Goal: Information Seeking & Learning: Learn about a topic

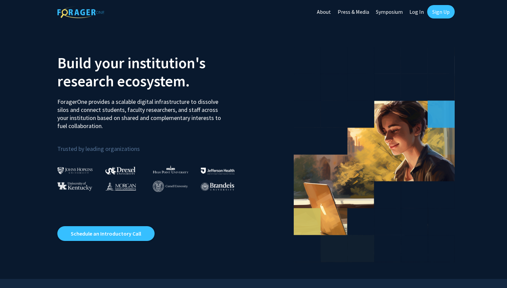
click at [430, 12] on link "Sign Up" at bounding box center [442, 11] width 28 height 13
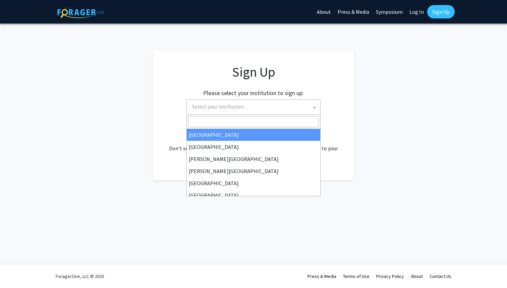
click at [305, 100] on span "Select your institution" at bounding box center [255, 107] width 131 height 14
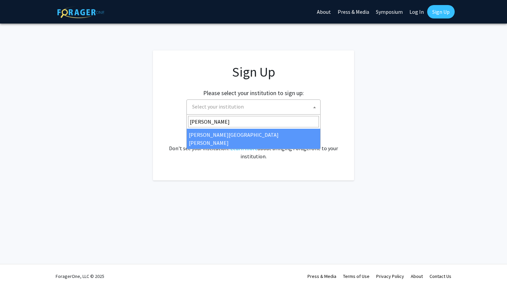
type input "[PERSON_NAME]"
select select "1"
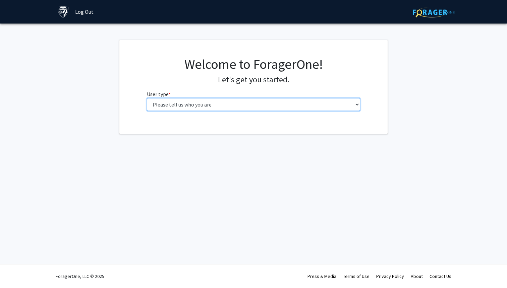
click at [291, 107] on select "Please tell us who you are Undergraduate Student Master's Student Doctoral Cand…" at bounding box center [254, 104] width 214 height 13
select select "1: undergrad"
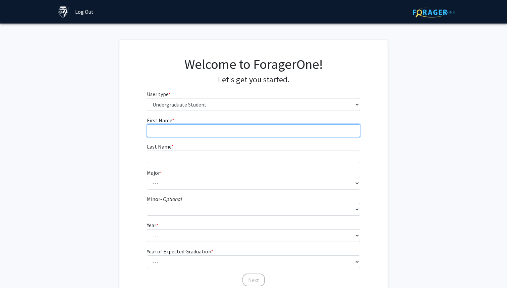
click at [250, 135] on input "First Name * required" at bounding box center [254, 130] width 214 height 13
type input "[PERSON_NAME]"
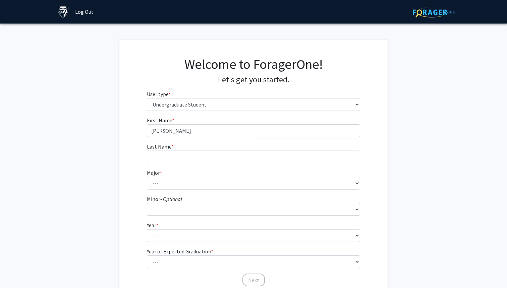
type input "Langendorf"
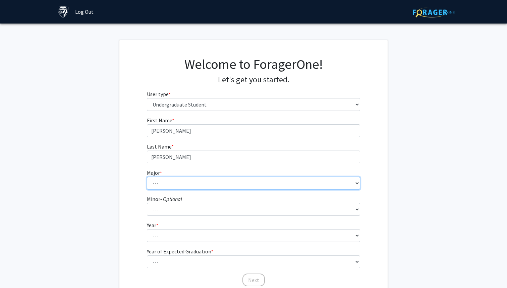
click at [211, 180] on select "--- Africana Studies Anthropology Applied Mathematics & Statistics Archaeology …" at bounding box center [254, 183] width 214 height 13
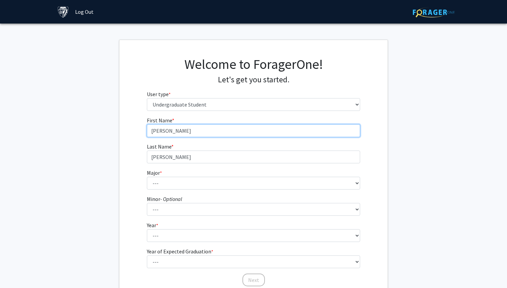
click at [178, 132] on input "Charles" at bounding box center [254, 130] width 214 height 13
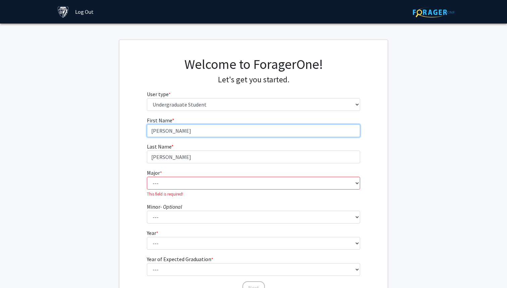
type input "Charlie"
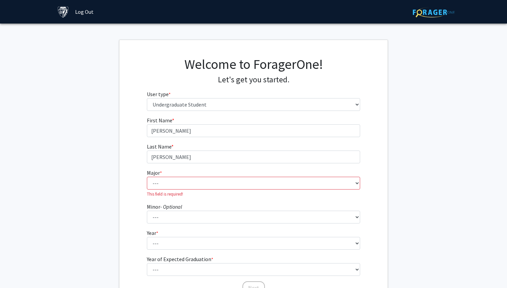
click at [175, 174] on fg-select "Major * required --- Africana Studies Anthropology Applied Mathematics & Statis…" at bounding box center [254, 182] width 214 height 29
click at [175, 187] on select "--- Africana Studies Anthropology Applied Mathematics & Statistics Archaeology …" at bounding box center [254, 183] width 214 height 13
select select "34: 48"
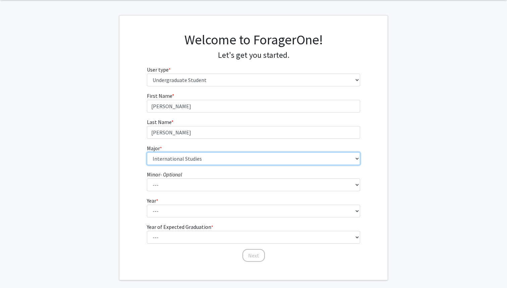
scroll to position [49, 0]
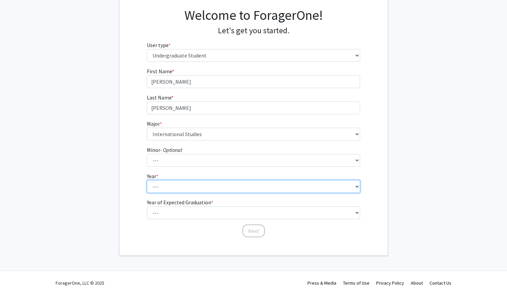
click at [197, 186] on select "--- First-year Sophomore Junior Senior Postbaccalaureate Certificate" at bounding box center [254, 186] width 214 height 13
select select "1: first-year"
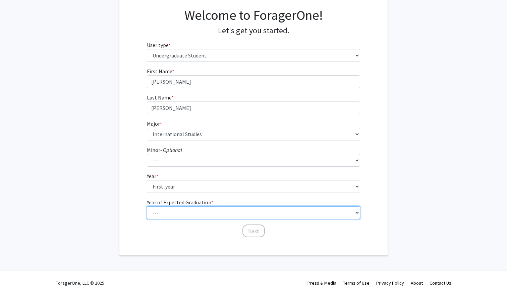
click at [191, 208] on select "--- 2025 2026 2027 2028 2029 2030 2031 2032 2033 2034" at bounding box center [254, 212] width 214 height 13
select select "5: 2029"
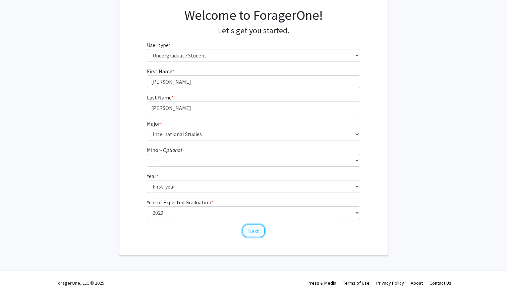
click at [252, 228] on button "Next" at bounding box center [254, 230] width 22 height 13
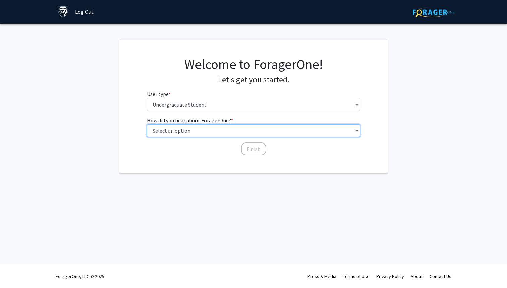
click at [224, 132] on select "Select an option Peer/student recommendation Faculty/staff recommendation Unive…" at bounding box center [254, 130] width 214 height 13
select select "2: faculty_recommendation"
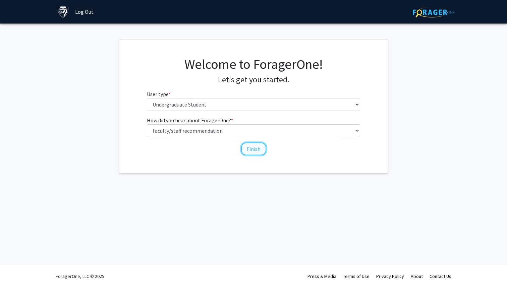
click at [255, 149] on button "Finish" at bounding box center [253, 148] width 25 height 13
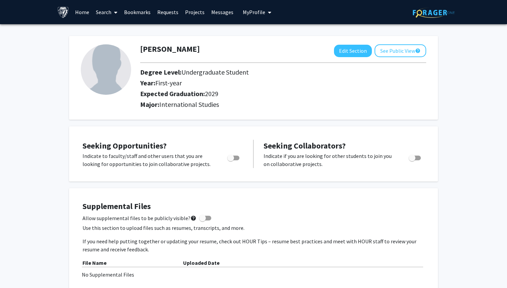
click at [103, 13] on link "Search" at bounding box center [107, 11] width 28 height 23
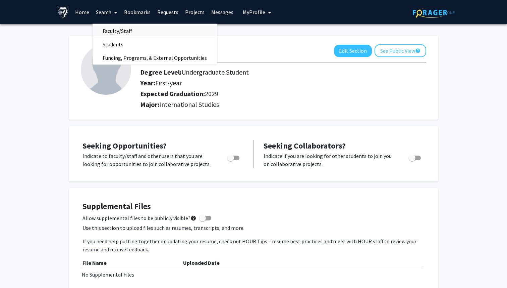
click at [114, 31] on span "Faculty/Staff" at bounding box center [117, 30] width 49 height 13
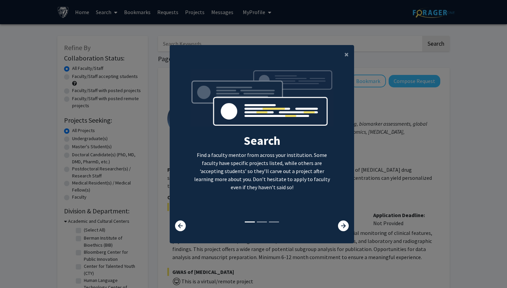
click at [334, 231] on div at bounding box center [339, 225] width 31 height 11
click at [343, 231] on icon at bounding box center [343, 225] width 11 height 11
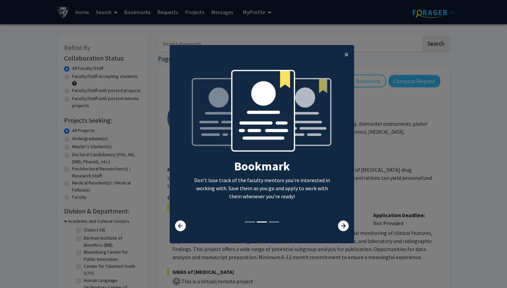
click at [343, 231] on icon at bounding box center [343, 225] width 11 height 11
click at [346, 60] on button "×" at bounding box center [346, 54] width 15 height 19
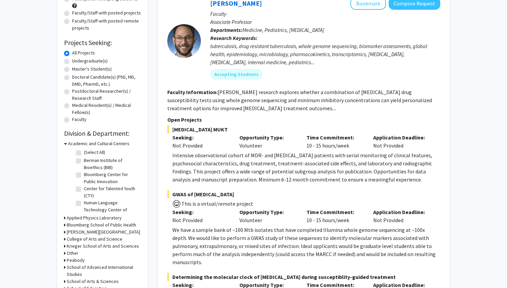
scroll to position [101, 0]
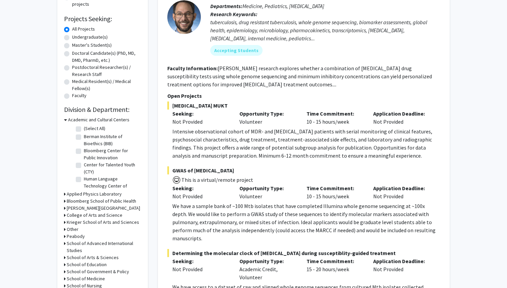
click at [65, 120] on icon at bounding box center [65, 119] width 3 height 7
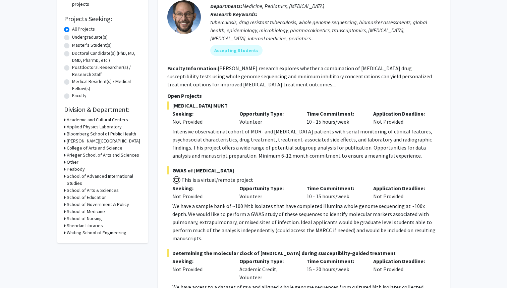
click at [78, 156] on h3 "Krieger School of Arts and Sciences" at bounding box center [103, 154] width 72 height 7
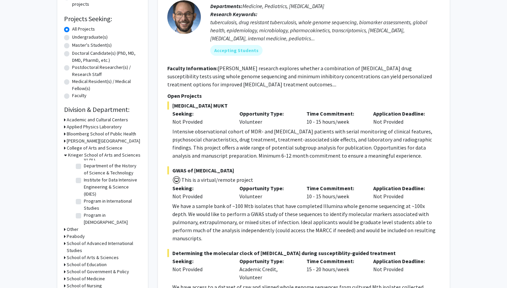
scroll to position [317, 0]
click at [84, 205] on label "Program in International Studies" at bounding box center [112, 212] width 56 height 14
click at [84, 205] on input "Program in International Studies" at bounding box center [86, 207] width 4 height 4
checkbox input "true"
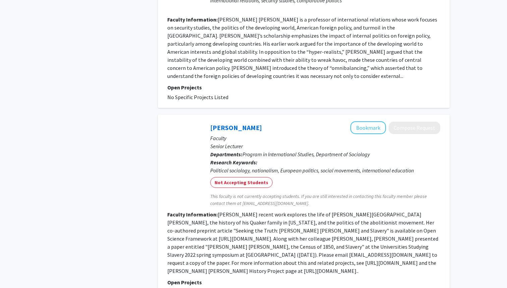
scroll to position [835, 0]
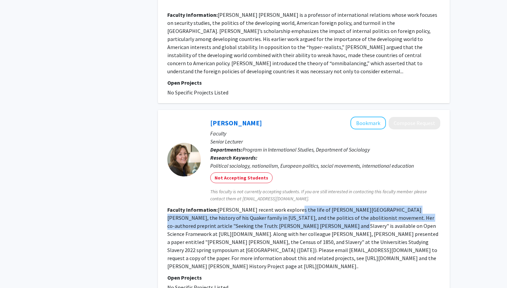
drag, startPoint x: 293, startPoint y: 179, endPoint x: 295, endPoint y: 191, distance: 12.5
click at [295, 206] on fg-read-more "Dr. Van Morgan's recent work explores the life of Johns Hopkins, the history of…" at bounding box center [302, 237] width 271 height 63
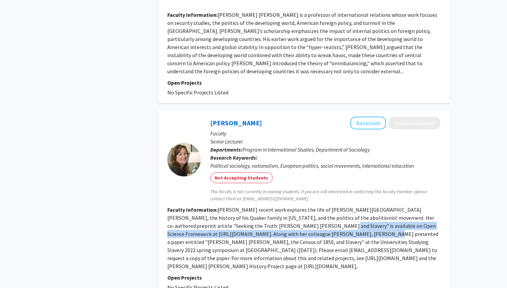
drag, startPoint x: 295, startPoint y: 191, endPoint x: 293, endPoint y: 199, distance: 8.2
click at [293, 206] on fg-read-more "Dr. Van Morgan's recent work explores the life of Johns Hopkins, the history of…" at bounding box center [302, 237] width 271 height 63
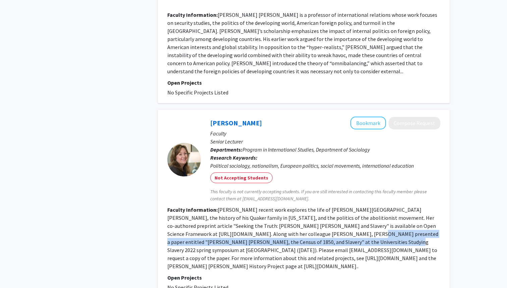
drag, startPoint x: 293, startPoint y: 199, endPoint x: 293, endPoint y: 207, distance: 8.1
click at [293, 207] on fg-read-more "Dr. Van Morgan's recent work explores the life of Johns Hopkins, the history of…" at bounding box center [302, 237] width 271 height 63
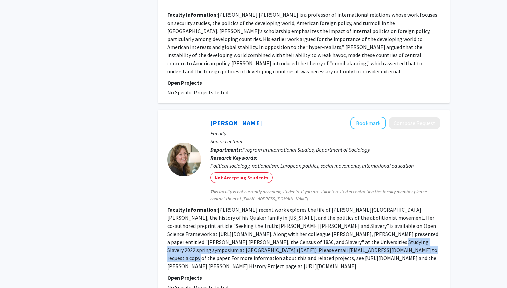
drag, startPoint x: 293, startPoint y: 207, endPoint x: 291, endPoint y: 218, distance: 11.1
click at [291, 218] on fg-read-more "Dr. Van Morgan's recent work explores the life of Johns Hopkins, the history of…" at bounding box center [302, 237] width 271 height 63
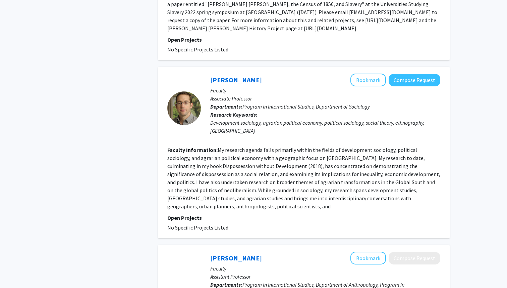
scroll to position [1079, 0]
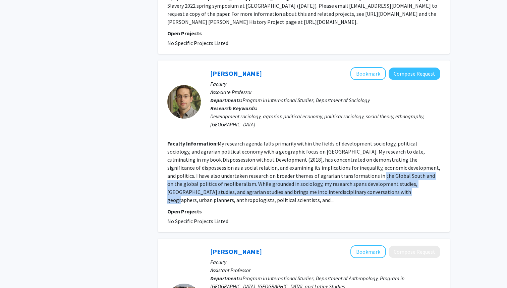
drag, startPoint x: 327, startPoint y: 127, endPoint x: 325, endPoint y: 144, distance: 17.3
click at [325, 144] on fg-read-more "My research agenda falls primarily within the fields of development sociology, …" at bounding box center [303, 171] width 273 height 63
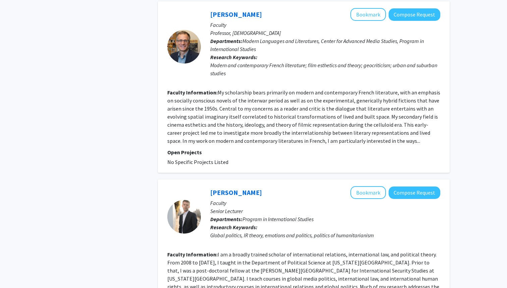
scroll to position [1514, 0]
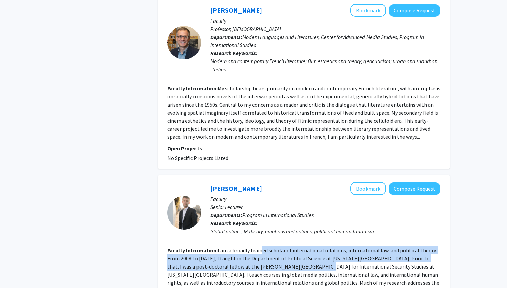
drag, startPoint x: 260, startPoint y: 174, endPoint x: 273, endPoint y: 190, distance: 20.5
click at [273, 247] on fg-read-more "I am a broadly trained scholar of international relations, international law, a…" at bounding box center [303, 278] width 272 height 63
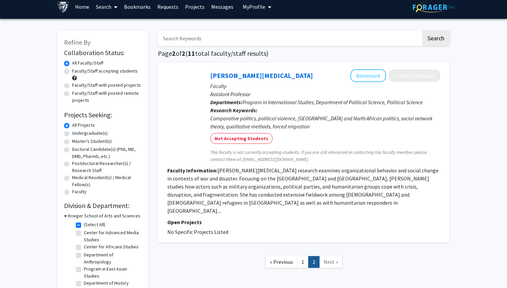
scroll to position [6, 0]
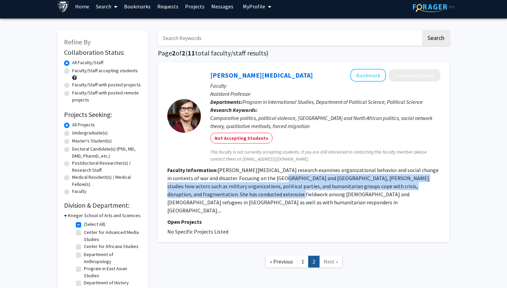
drag, startPoint x: 259, startPoint y: 175, endPoint x: 259, endPoint y: 196, distance: 21.8
click at [259, 196] on section "Faculty Information: Dr. Sarah E. Parkinson's research examines organizational …" at bounding box center [303, 190] width 273 height 48
click at [259, 196] on fg-read-more "Dr. Sarah E. Parkinson's research examines organizational behavior and social c…" at bounding box center [303, 189] width 272 height 47
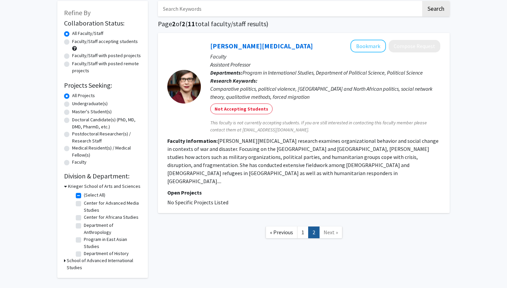
scroll to position [36, 0]
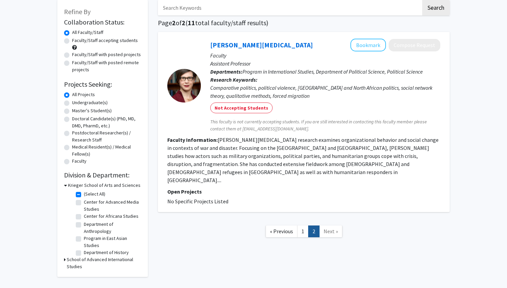
click at [88, 258] on h3 "School of Advanced International Studies" at bounding box center [104, 263] width 75 height 14
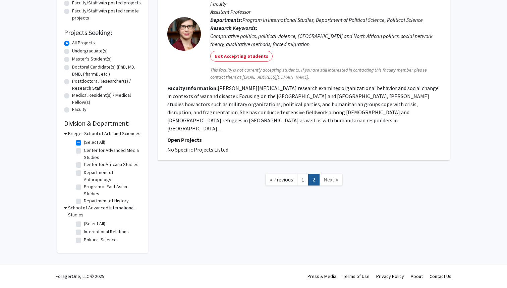
click at [84, 231] on label "International Relations" at bounding box center [106, 231] width 45 height 7
click at [84, 231] on input "International Relations" at bounding box center [86, 230] width 4 height 4
checkbox input "true"
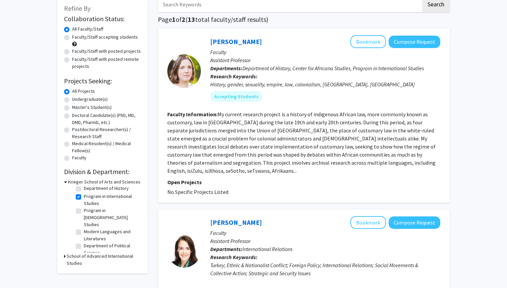
scroll to position [96, 0]
click at [63, 257] on div "Refine By Collaboration Status: Collaboration Status All Faculty/Staff Collabor…" at bounding box center [102, 135] width 91 height 277
click at [68, 256] on h3 "School of Advanced International Studies" at bounding box center [104, 259] width 75 height 14
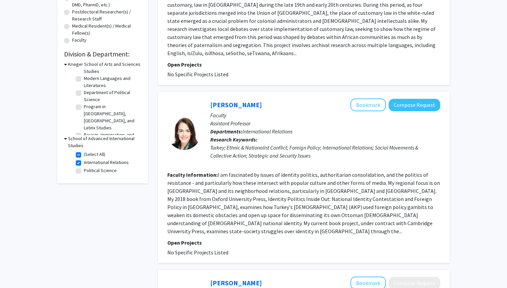
scroll to position [0, 0]
